Goal: Find specific page/section: Find specific page/section

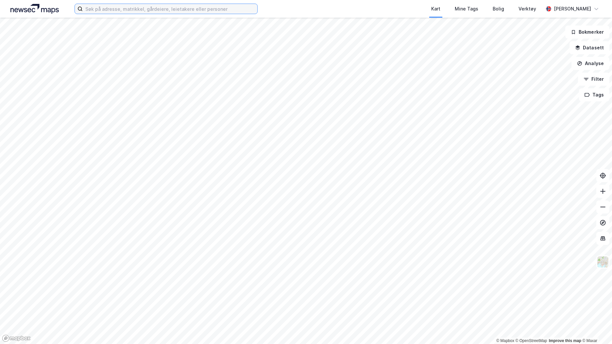
click at [108, 9] on input at bounding box center [170, 9] width 175 height 10
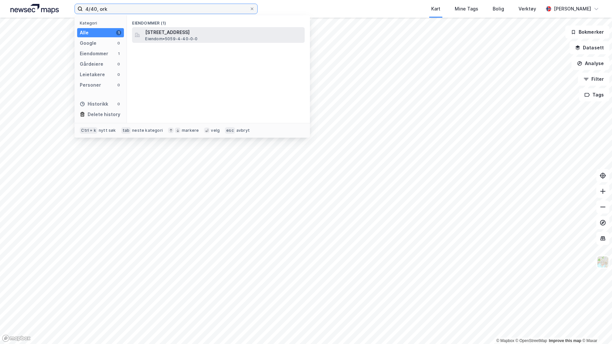
type input "4/40, ork"
click at [227, 36] on div "Njardar gate 16A, 7300, ORKANGER, ORKLAND Eiendom • 5059-4-40-0-0" at bounding box center [224, 34] width 158 height 13
